Goal: Task Accomplishment & Management: Use online tool/utility

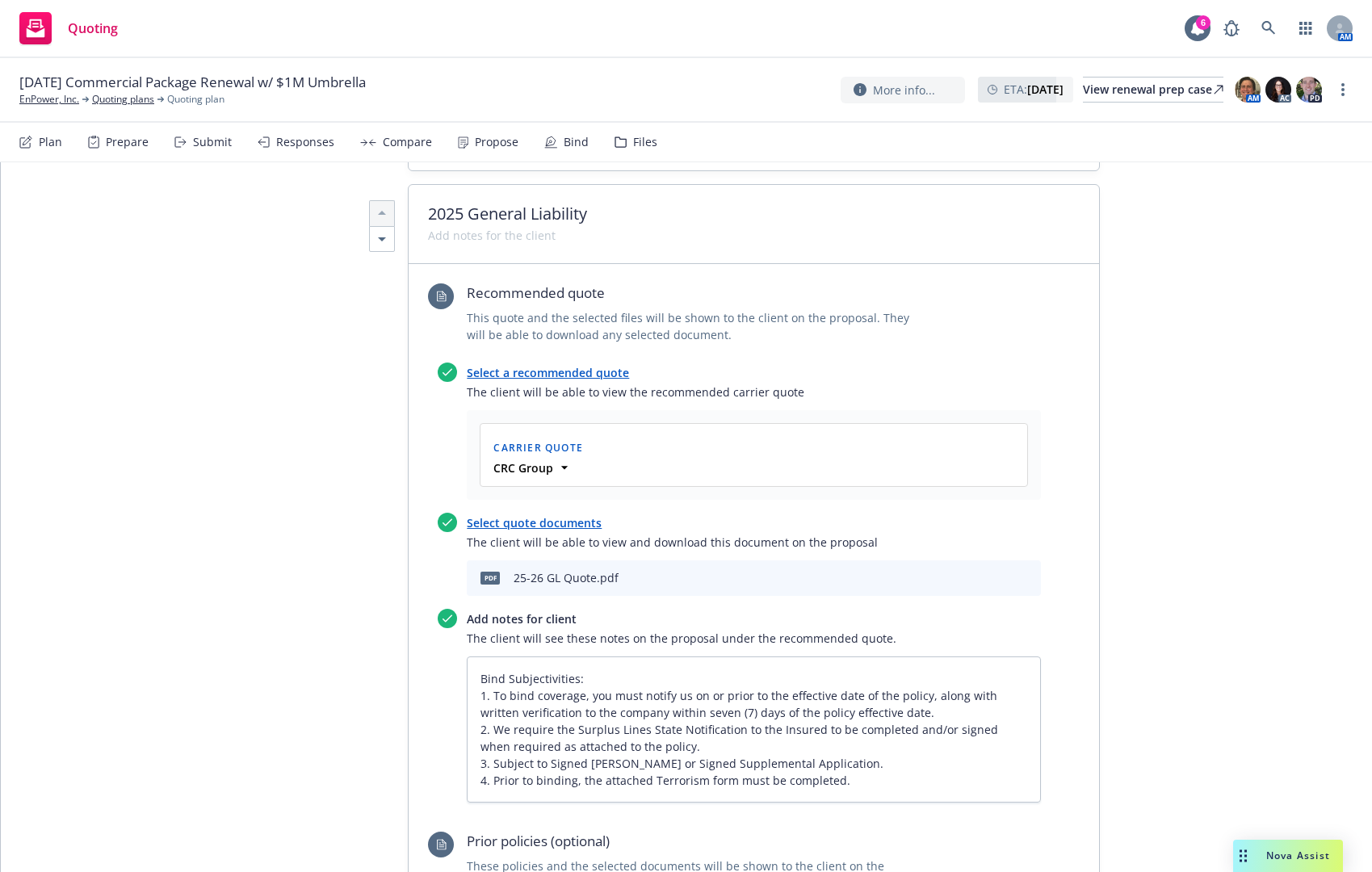
scroll to position [646, 0]
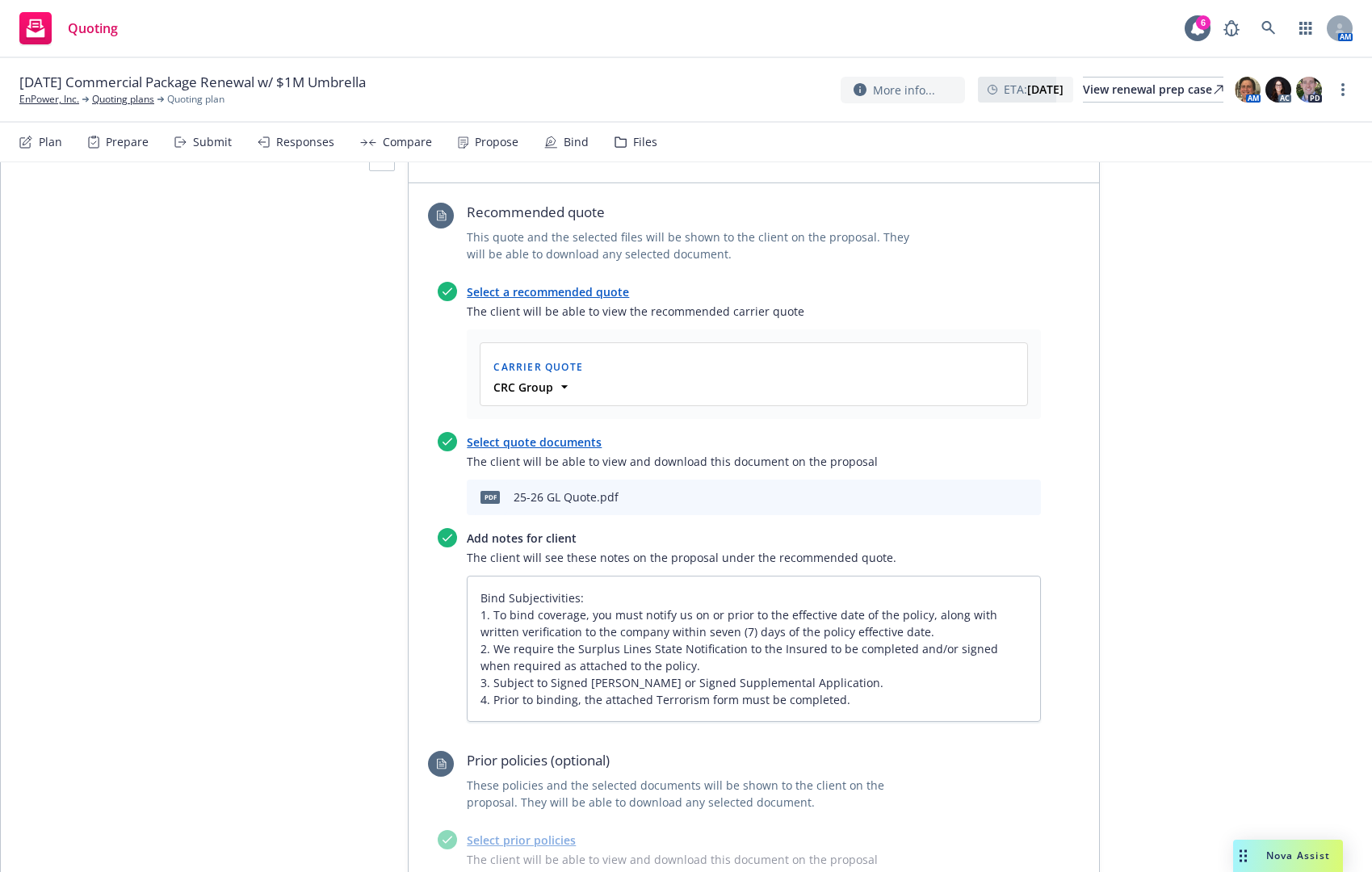
type textarea "x"
